Goal: Check status

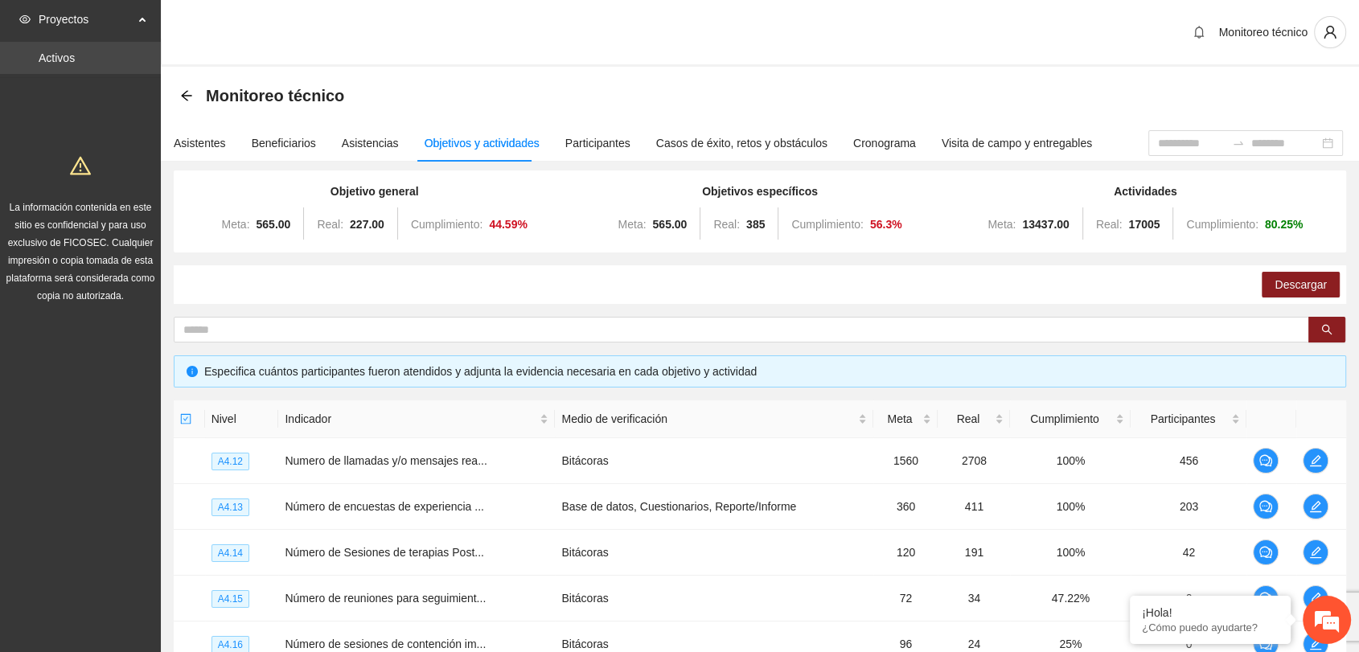
click at [43, 58] on link "Activos" at bounding box center [57, 57] width 36 height 13
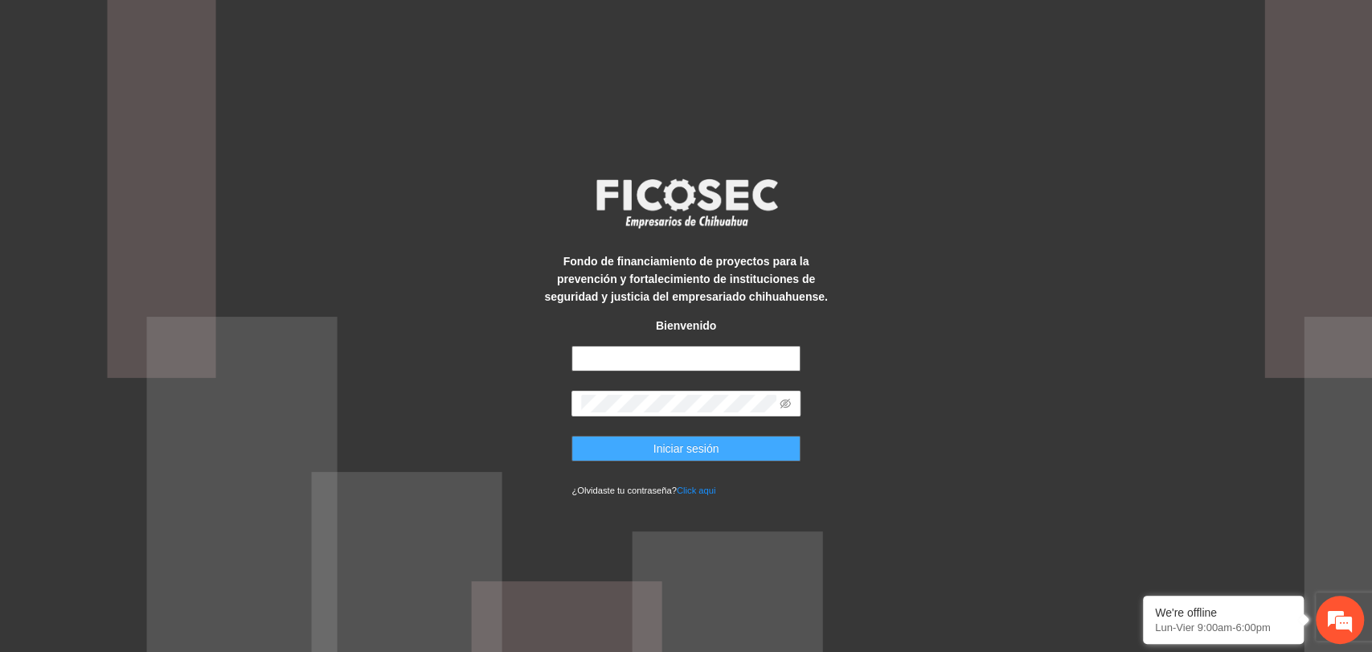
type input "**********"
click at [756, 458] on button "Iniciar sesión" at bounding box center [686, 449] width 229 height 26
